Goal: Use online tool/utility: Utilize a website feature to perform a specific function

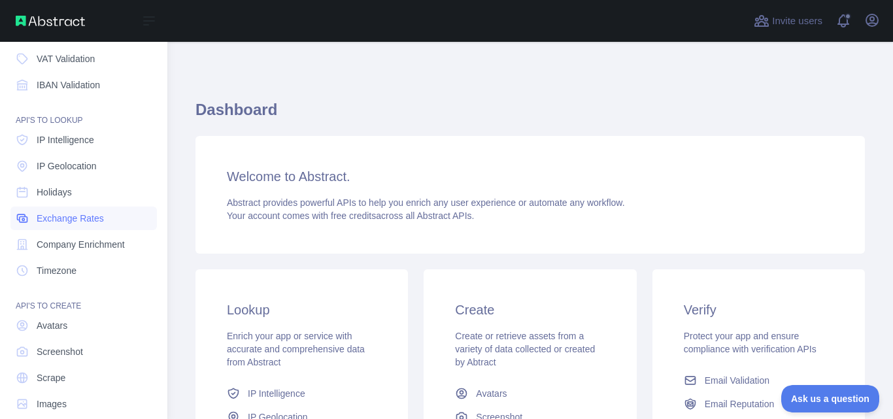
scroll to position [156, 0]
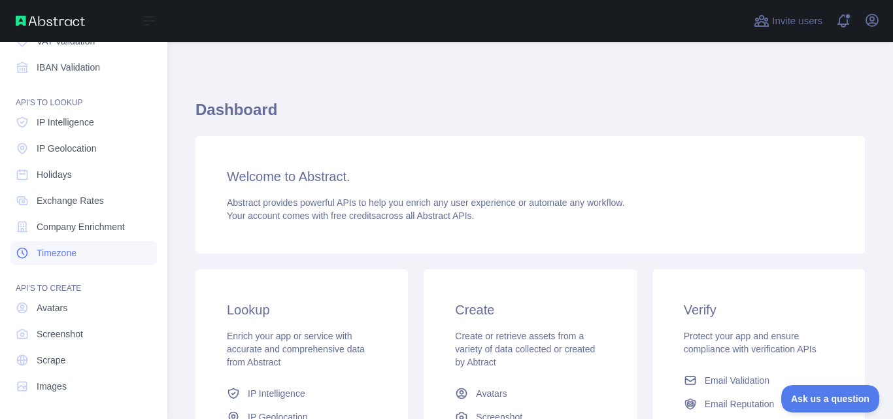
click at [86, 259] on link "Timezone" at bounding box center [83, 253] width 146 height 24
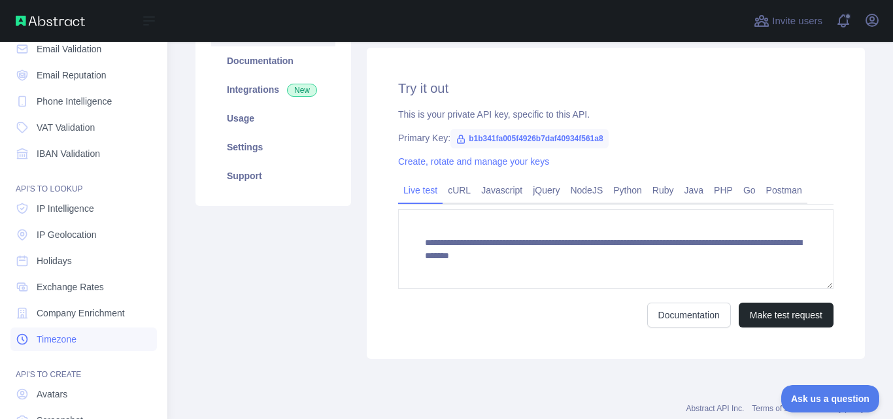
scroll to position [43, 0]
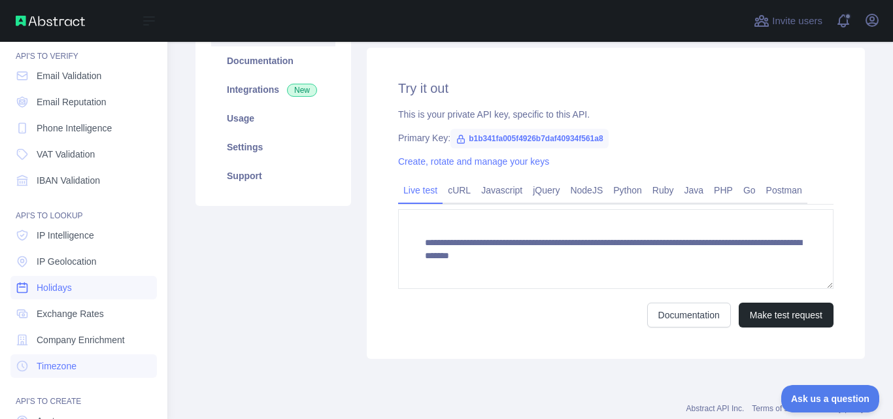
click at [59, 281] on span "Holidays" at bounding box center [54, 287] width 35 height 13
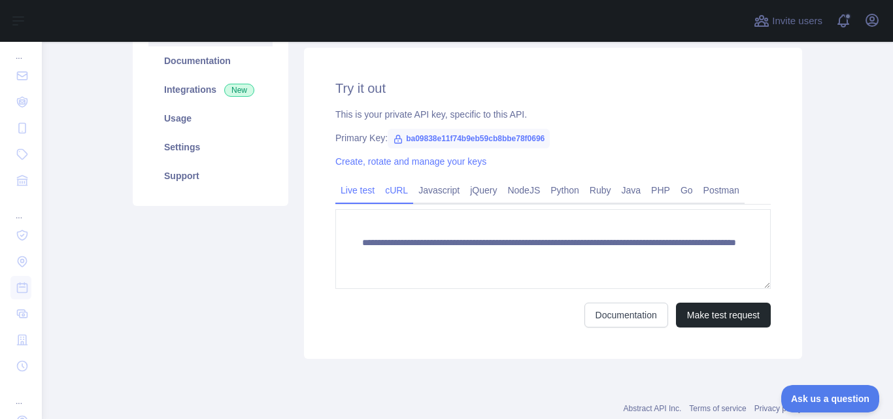
click at [392, 200] on link "cURL" at bounding box center [396, 190] width 33 height 21
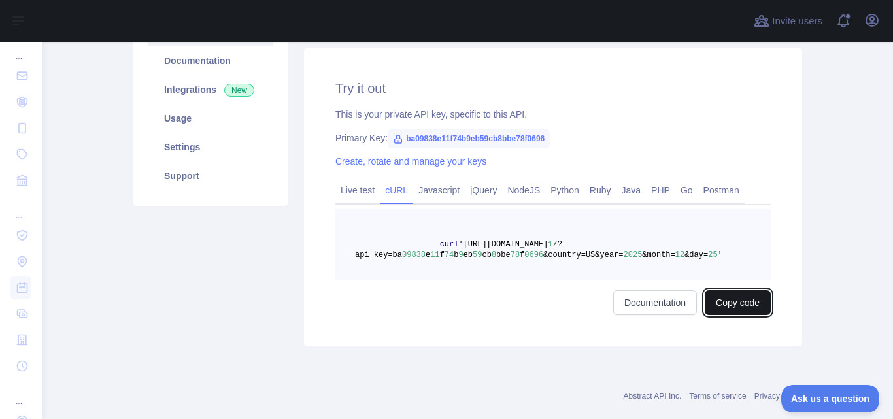
click at [730, 305] on button "Copy code" at bounding box center [738, 302] width 66 height 25
